Goal: Check status: Check status

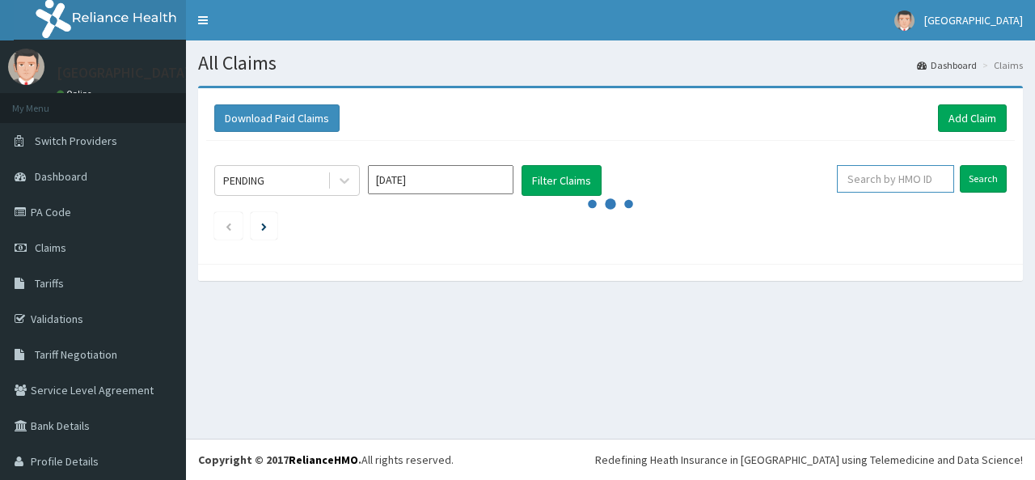
click at [904, 176] on input "text" at bounding box center [895, 179] width 117 height 28
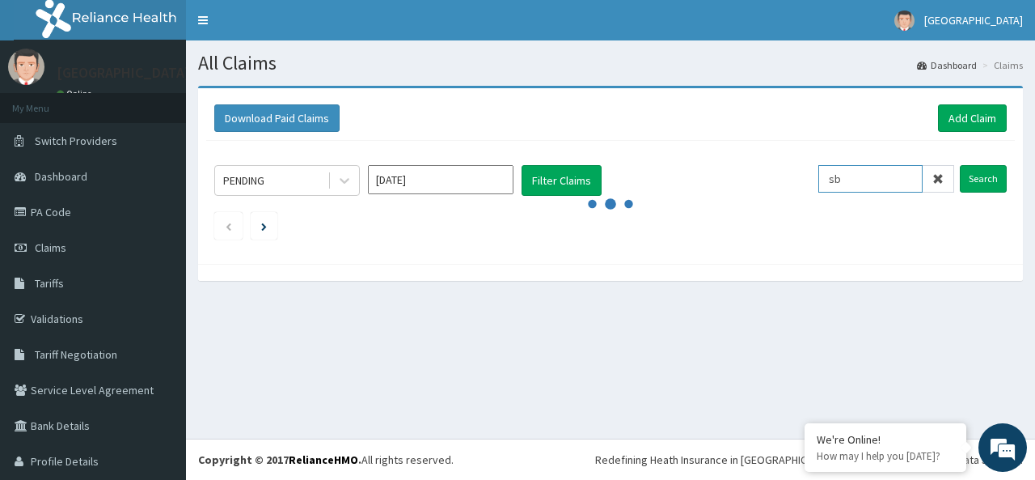
type input "s"
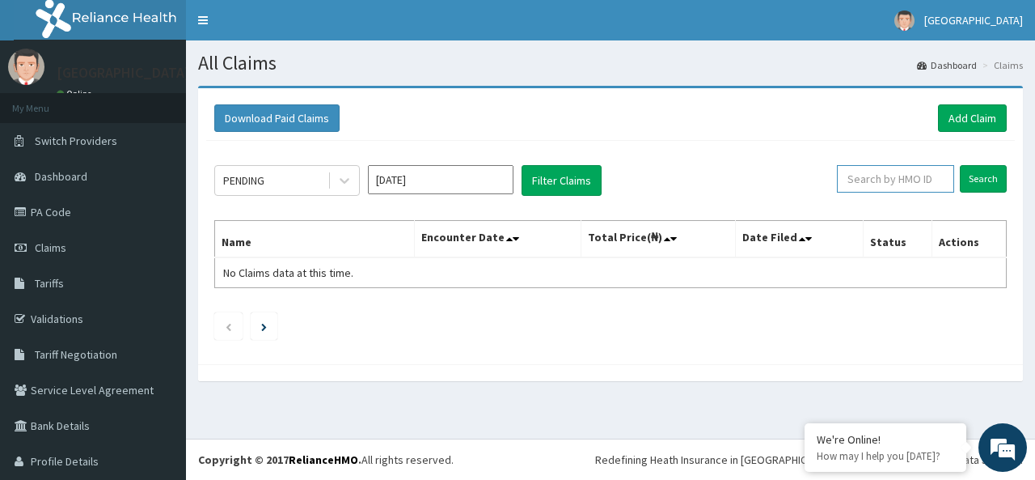
click at [891, 176] on input "text" at bounding box center [895, 179] width 117 height 28
type input "s"
click at [882, 176] on input "text" at bounding box center [895, 179] width 117 height 28
click at [858, 171] on input "sb" at bounding box center [871, 179] width 104 height 28
type input "s"
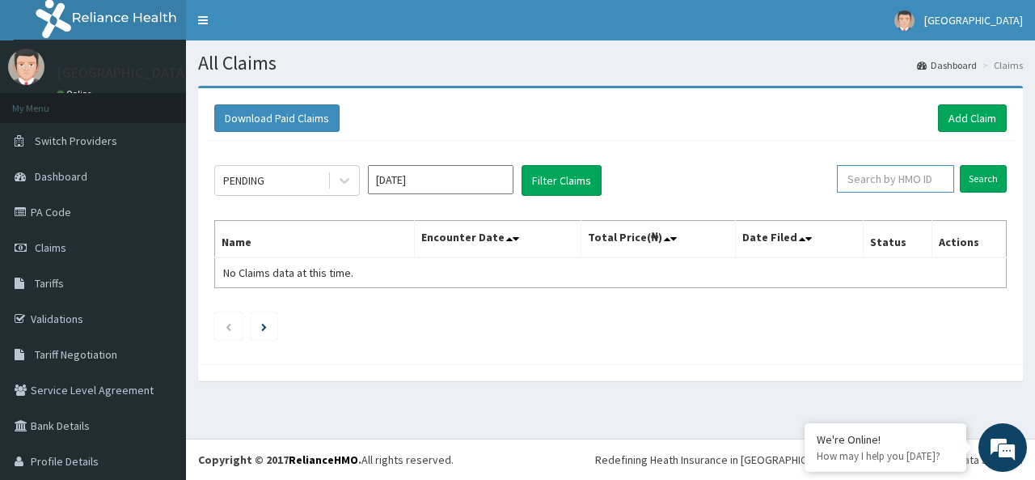
type input "s"
click at [858, 177] on input "text" at bounding box center [895, 179] width 117 height 28
type input "s"
type input "SBL/10308/B"
click at [970, 181] on input "Search" at bounding box center [983, 179] width 47 height 28
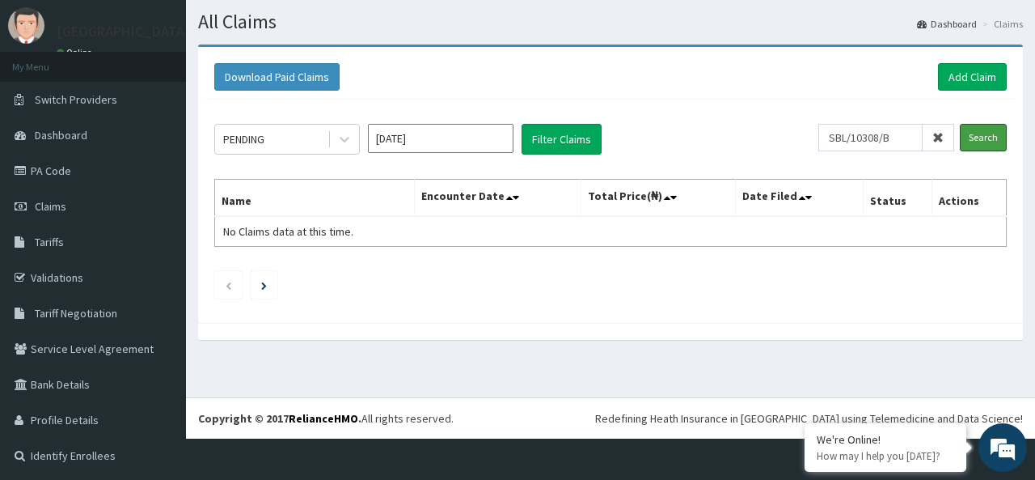
scroll to position [43, 0]
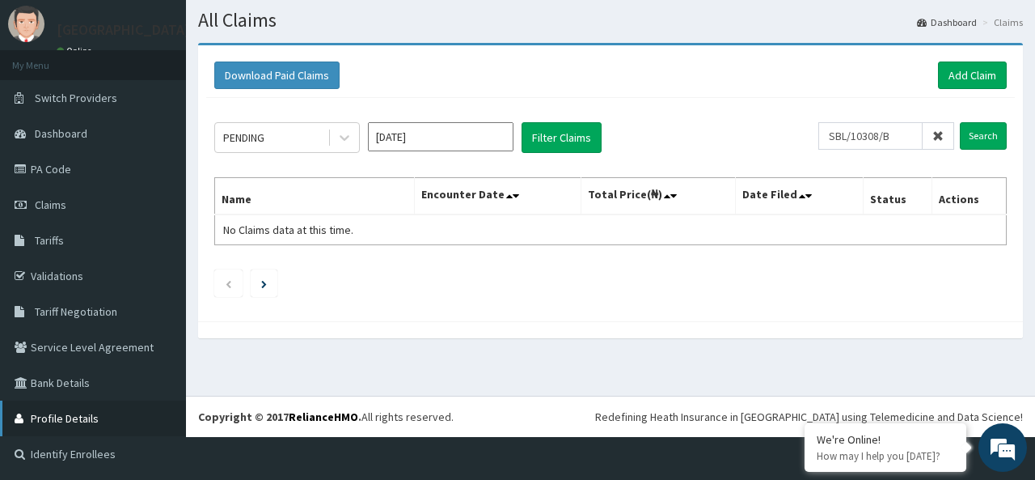
click at [86, 423] on link "Profile Details" at bounding box center [93, 418] width 186 height 36
drag, startPoint x: 896, startPoint y: 137, endPoint x: 831, endPoint y: 134, distance: 64.8
click at [831, 134] on input "SBL/10308/B" at bounding box center [871, 136] width 104 height 28
drag, startPoint x: 915, startPoint y: 133, endPoint x: 897, endPoint y: 133, distance: 17.8
click at [897, 133] on div "SBL/10308/B" at bounding box center [887, 136] width 136 height 28
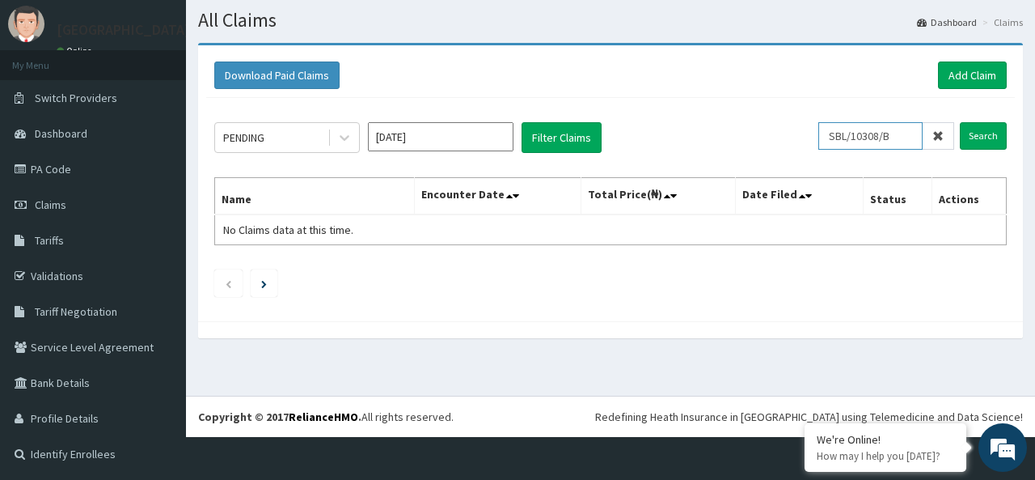
drag, startPoint x: 890, startPoint y: 133, endPoint x: 817, endPoint y: 137, distance: 72.9
click at [817, 137] on div "PENDING [DATE] Filter Claims SBL/10308/B Search" at bounding box center [610, 137] width 793 height 31
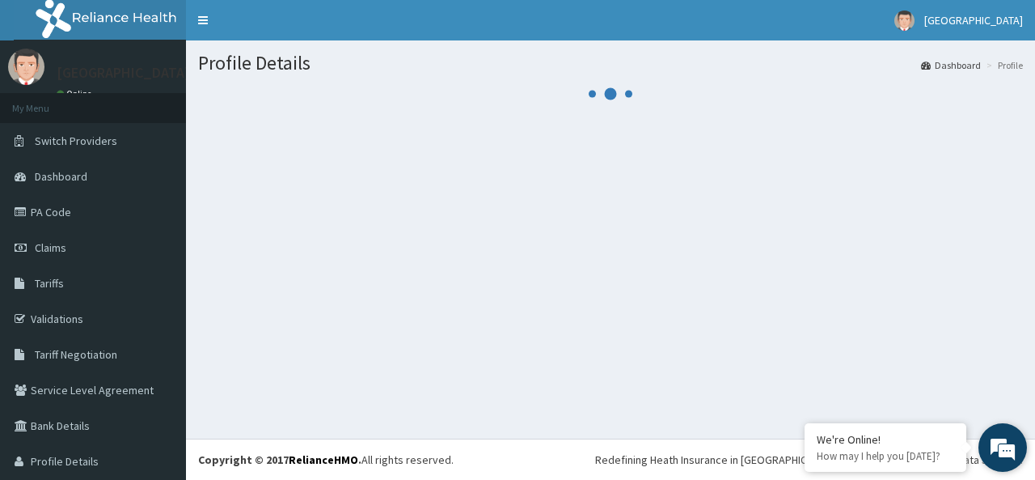
click at [1026, 468] on div "We're Online! How may I help you today?" at bounding box center [1003, 447] width 49 height 49
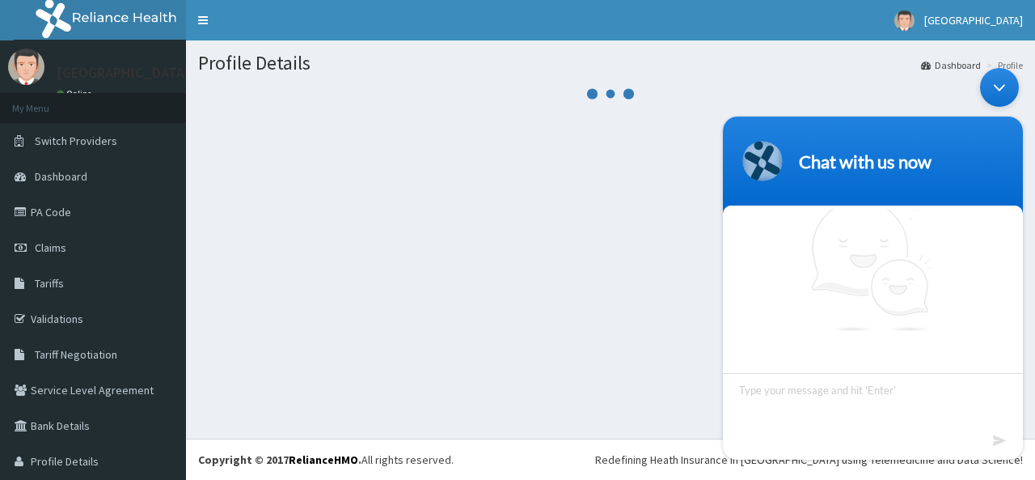
scroll to position [10, 0]
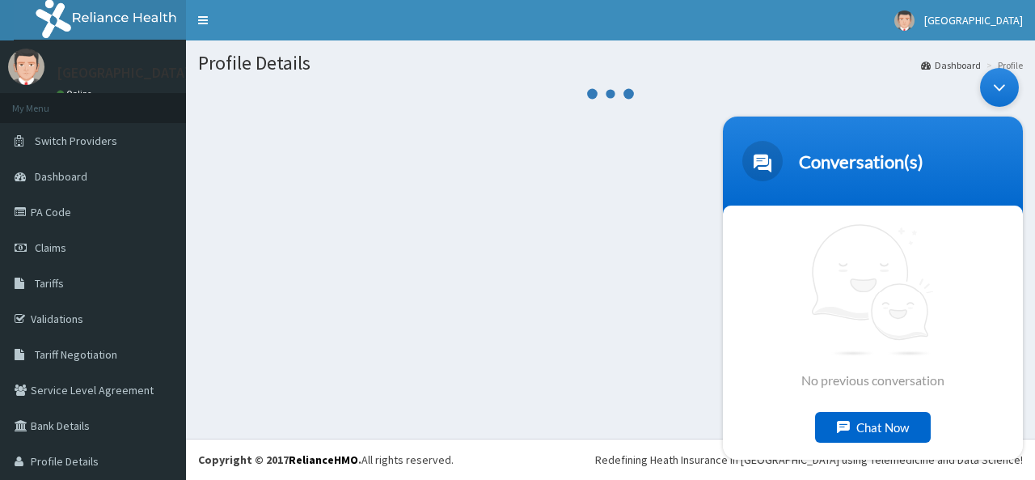
click at [1029, 467] on html "Conversation(s) We're online! No previous conversation Chat Now" at bounding box center [873, 263] width 316 height 408
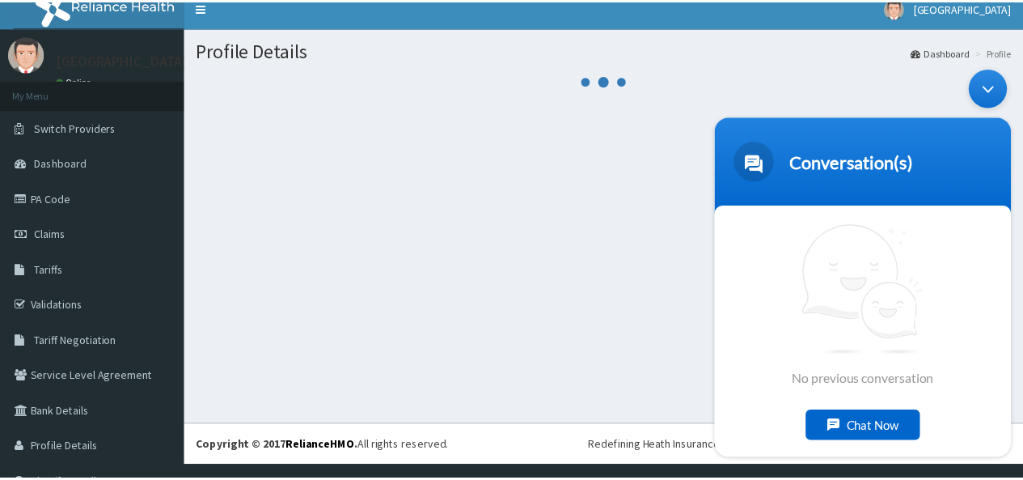
scroll to position [0, 0]
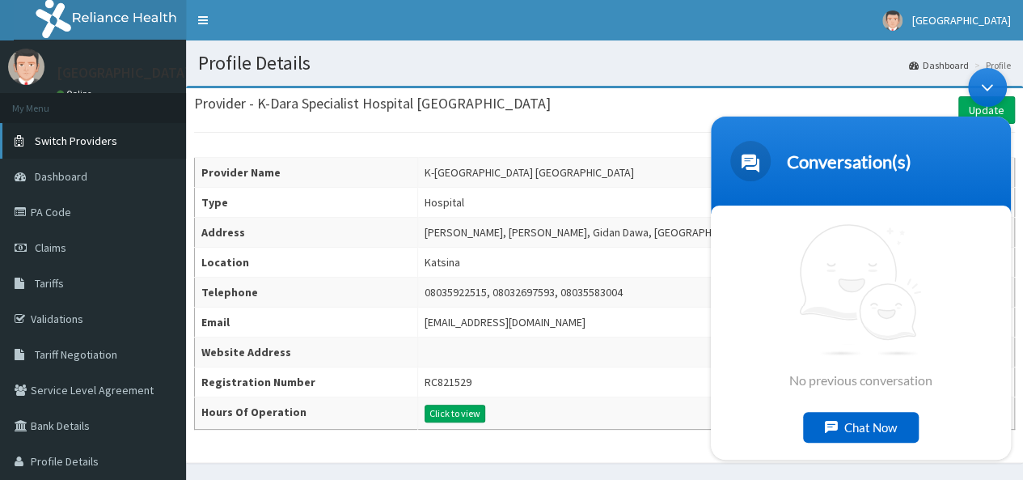
click at [121, 149] on link "Switch Providers" at bounding box center [93, 141] width 186 height 36
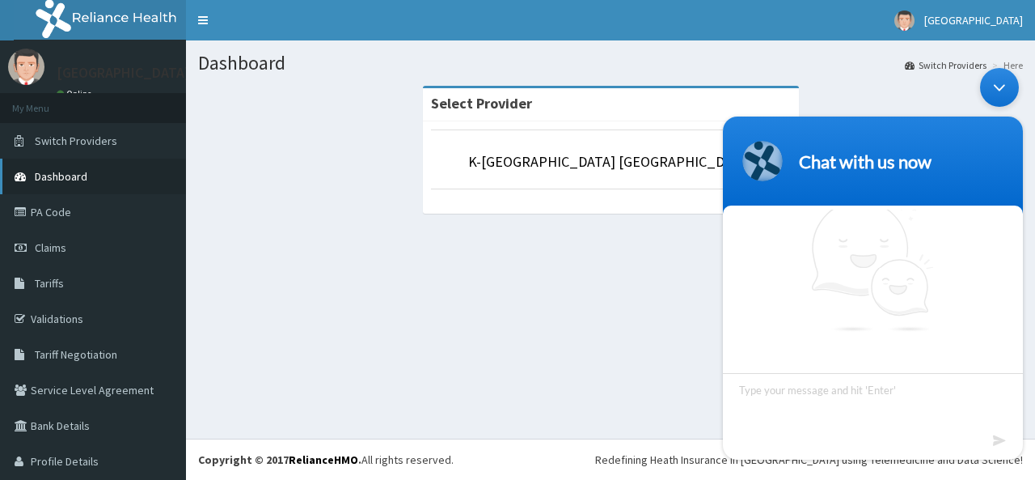
scroll to position [11, 0]
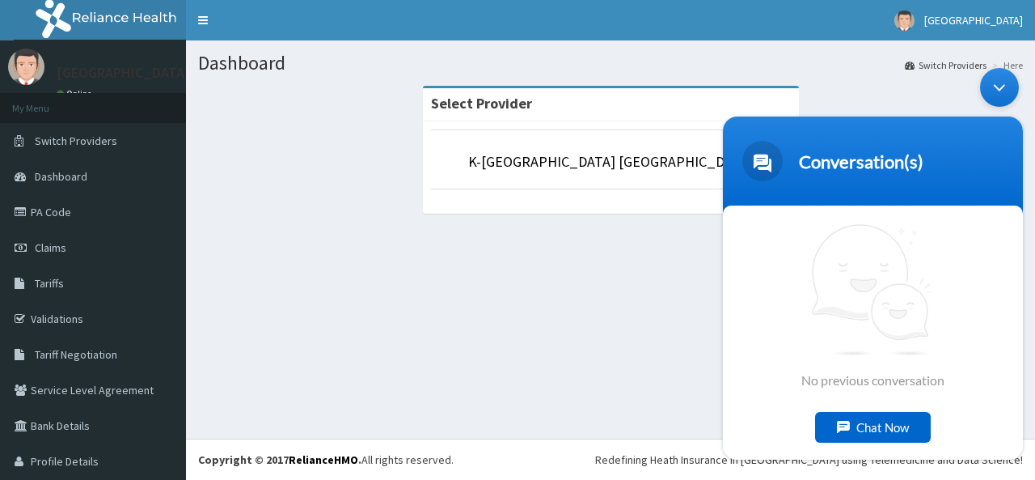
click at [1008, 73] on div "Minimize live chat window" at bounding box center [999, 86] width 39 height 39
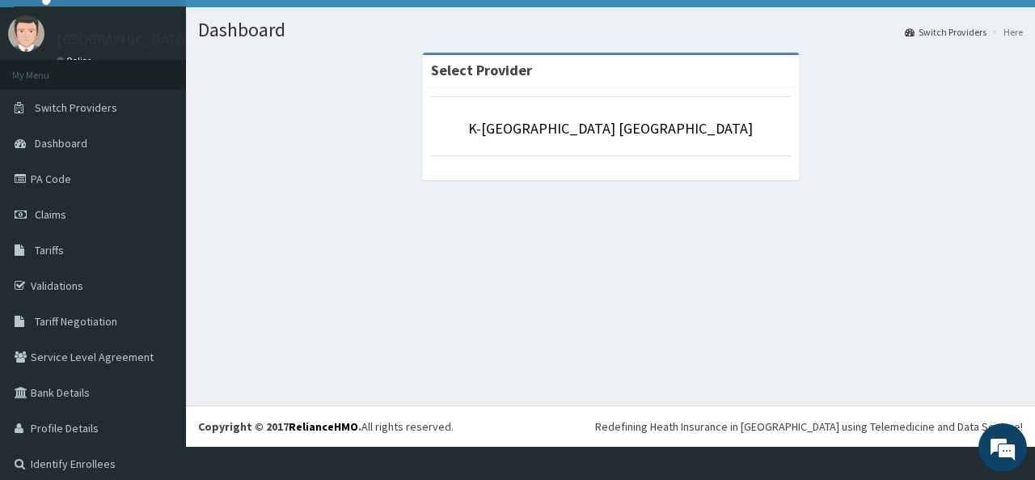
scroll to position [43, 0]
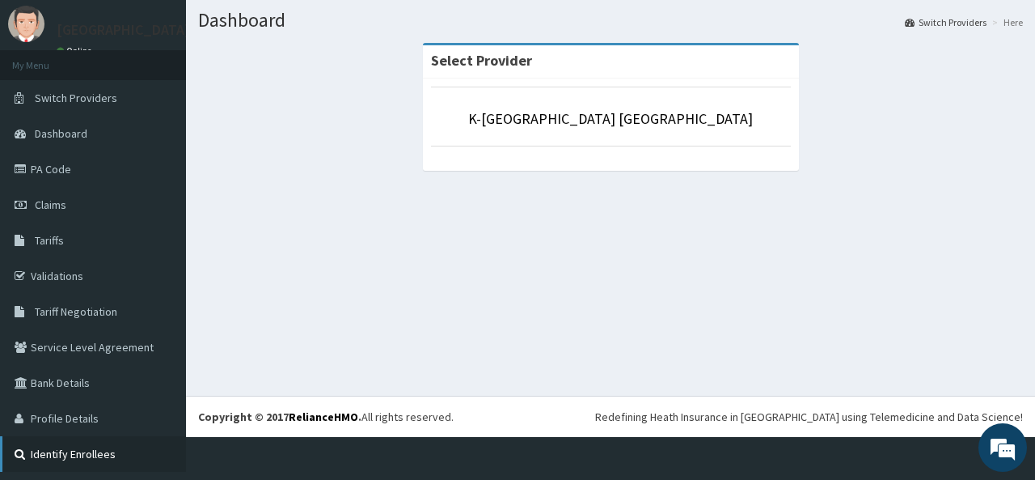
click at [108, 451] on link "Identify Enrollees" at bounding box center [93, 454] width 186 height 36
click at [92, 279] on link "Validations" at bounding box center [93, 276] width 186 height 36
click at [86, 279] on link "Validations" at bounding box center [93, 276] width 186 height 36
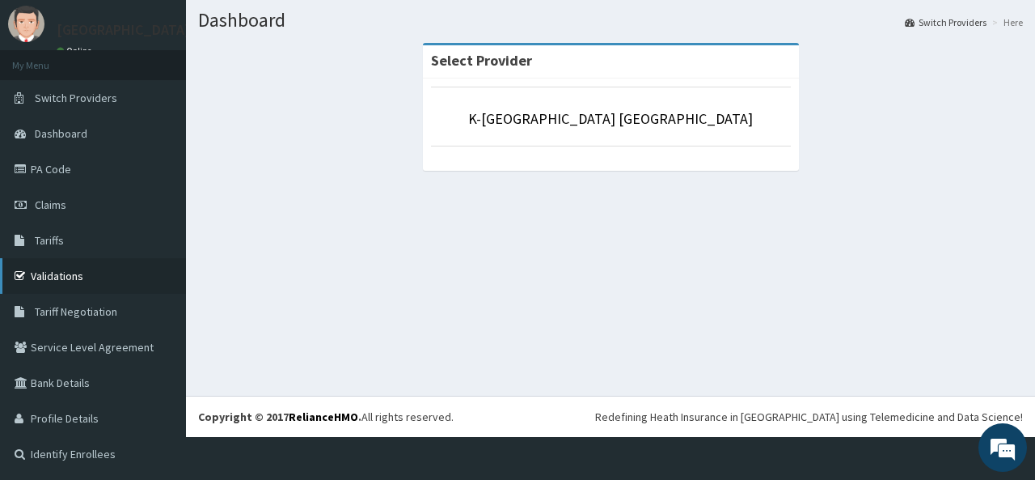
click at [86, 279] on link "Validations" at bounding box center [93, 276] width 186 height 36
